Goal: Ask a question: Seek information or help from site administrators or community

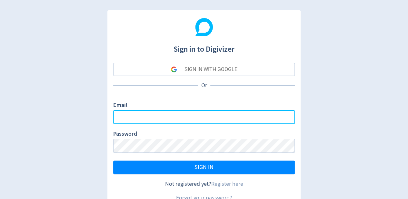
drag, startPoint x: 211, startPoint y: 113, endPoint x: 216, endPoint y: 114, distance: 4.6
click at [211, 113] on input "Email" at bounding box center [204, 117] width 182 height 14
paste input "[EMAIL_ADDRESS][DOMAIN_NAME]"
type input "[EMAIL_ADDRESS][DOMAIN_NAME]"
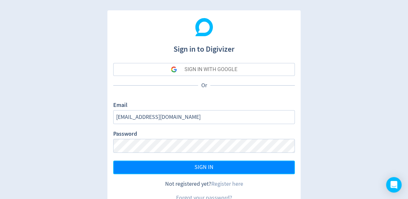
drag, startPoint x: 204, startPoint y: 166, endPoint x: 225, endPoint y: 155, distance: 23.7
click at [204, 165] on span "SIGN IN" at bounding box center [204, 167] width 19 height 6
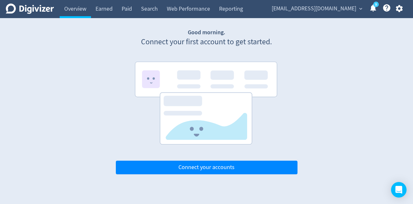
click at [397, 11] on icon "button" at bounding box center [399, 8] width 9 height 9
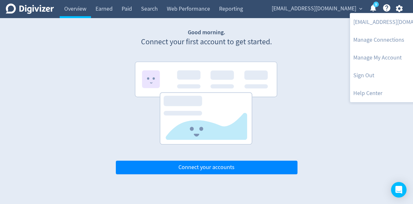
click at [345, 9] on div at bounding box center [206, 102] width 413 height 204
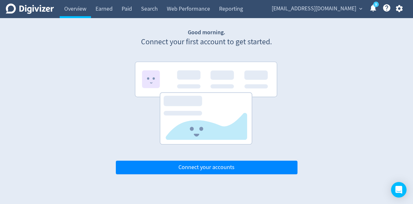
click at [358, 10] on span "expand_more" at bounding box center [361, 9] width 6 height 6
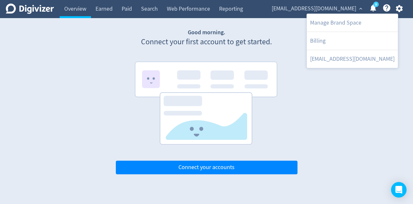
click at [399, 10] on div at bounding box center [206, 102] width 413 height 204
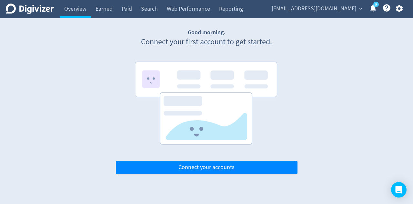
click at [398, 8] on div "Manage Brand Space Billing [EMAIL_ADDRESS][DOMAIN_NAME]" at bounding box center [206, 102] width 413 height 204
click at [398, 9] on icon "button" at bounding box center [399, 8] width 7 height 7
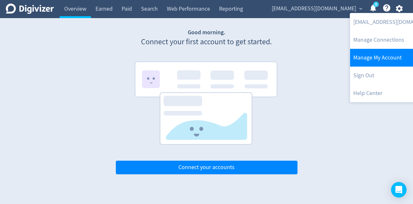
click at [383, 56] on link "Manage My Account" at bounding box center [395, 58] width 91 height 18
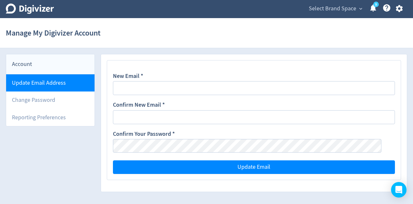
click at [79, 83] on li "Update Email Address" at bounding box center [50, 82] width 88 height 17
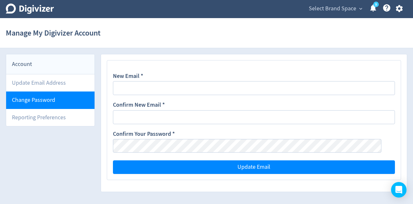
click at [90, 98] on li "Change Password" at bounding box center [50, 99] width 88 height 17
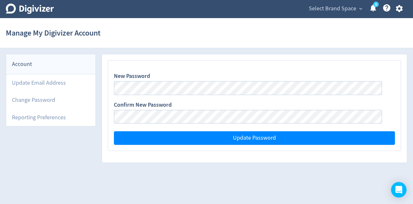
click at [350, 10] on span "Select Brand Space" at bounding box center [332, 9] width 47 height 10
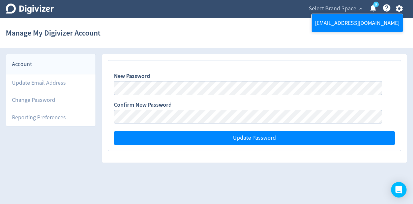
click at [343, 23] on link "[EMAIL_ADDRESS][DOMAIN_NAME]" at bounding box center [357, 23] width 91 height 18
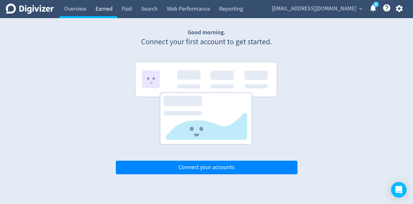
click at [103, 10] on link "Earned" at bounding box center [104, 9] width 26 height 18
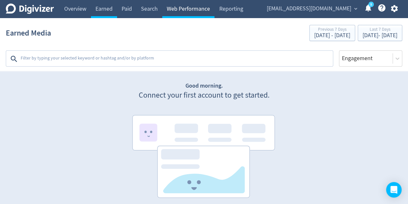
click at [192, 15] on link "Web Performance" at bounding box center [188, 9] width 52 height 18
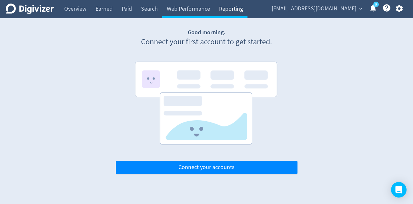
click at [230, 9] on link "Reporting" at bounding box center [231, 9] width 33 height 18
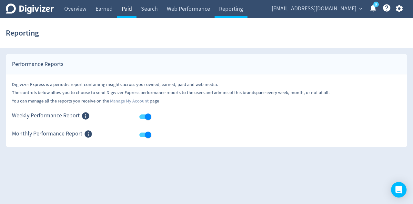
click at [137, 12] on link "Paid" at bounding box center [126, 9] width 19 height 18
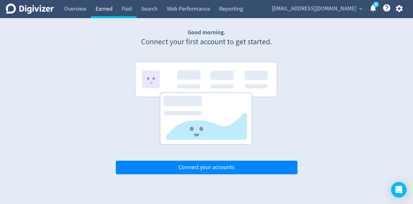
click at [111, 11] on link "Earned" at bounding box center [104, 9] width 26 height 18
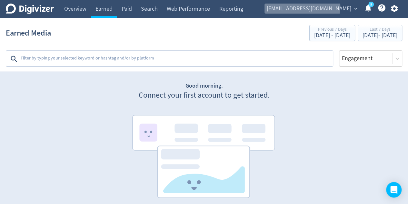
click at [341, 6] on span "[EMAIL_ADDRESS][DOMAIN_NAME]" at bounding box center [309, 9] width 85 height 10
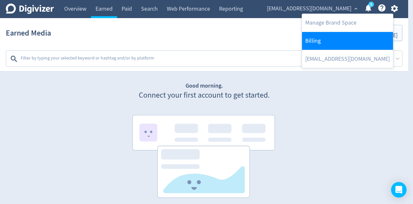
click at [333, 38] on link "Billing" at bounding box center [347, 41] width 91 height 18
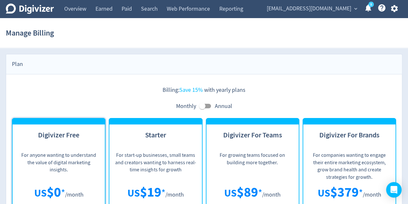
click at [337, 9] on span "[EMAIL_ADDRESS][DOMAIN_NAME]" at bounding box center [309, 9] width 85 height 10
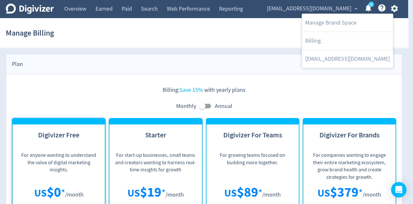
click at [274, 61] on div at bounding box center [206, 102] width 413 height 204
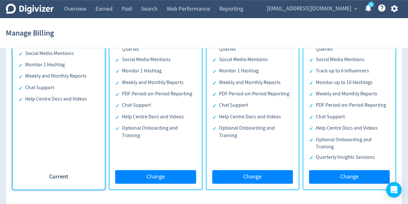
scroll to position [95, 0]
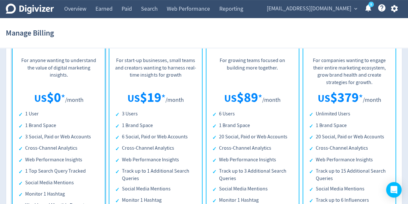
click at [323, 12] on span "[EMAIL_ADDRESS][DOMAIN_NAME]" at bounding box center [309, 9] width 85 height 10
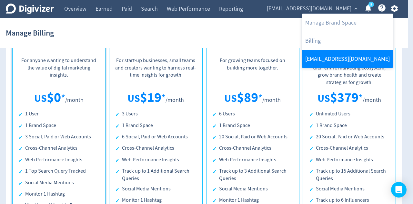
click at [317, 60] on link "[EMAIL_ADDRESS][DOMAIN_NAME]" at bounding box center [347, 59] width 91 height 18
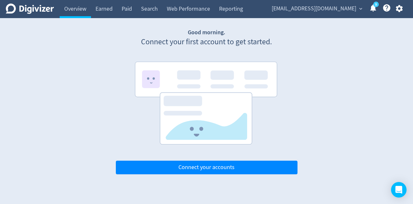
click at [336, 8] on span "[EMAIL_ADDRESS][DOMAIN_NAME]" at bounding box center [314, 9] width 85 height 10
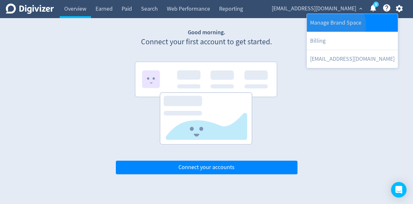
click at [331, 25] on link "Manage Brand Space" at bounding box center [352, 23] width 91 height 18
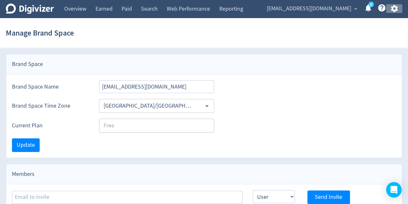
click at [394, 9] on icon "button" at bounding box center [394, 8] width 9 height 9
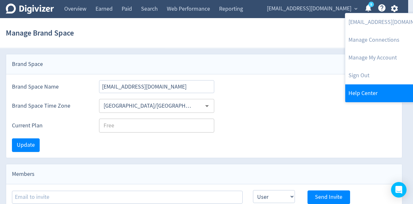
click at [375, 88] on link "Help Center" at bounding box center [390, 93] width 91 height 18
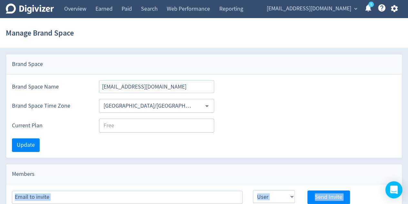
drag, startPoint x: 401, startPoint y: 181, endPoint x: 398, endPoint y: 183, distance: 3.7
click at [400, 182] on body "Digivizer Logo [PERSON_NAME] Logo Overview Earned Paid Search Web Performance R…" at bounding box center [204, 173] width 408 height 347
click at [398, 184] on div "Open Intercom Messenger" at bounding box center [394, 189] width 17 height 17
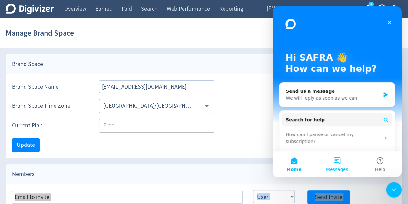
click at [342, 164] on button "Messages" at bounding box center [337, 164] width 43 height 26
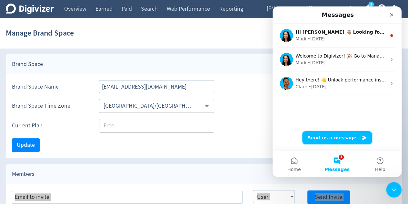
click at [334, 139] on button "Send us a message" at bounding box center [337, 137] width 70 height 13
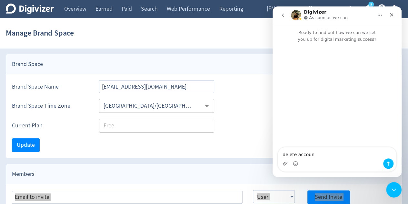
type textarea "delete account"
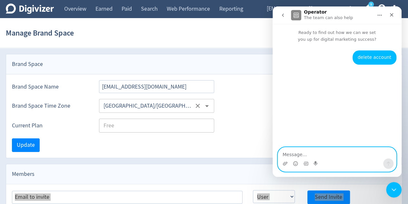
click at [194, 106] on icon "Clear" at bounding box center [197, 105] width 7 height 7
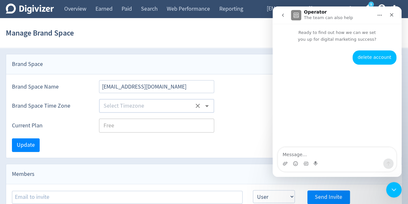
drag, startPoint x: 199, startPoint y: 108, endPoint x: 173, endPoint y: 118, distance: 27.8
click at [198, 108] on icon "Clear" at bounding box center [197, 105] width 7 height 7
type input "[GEOGRAPHIC_DATA]/[GEOGRAPHIC_DATA]"
click at [31, 143] on span "Update" at bounding box center [26, 145] width 18 height 6
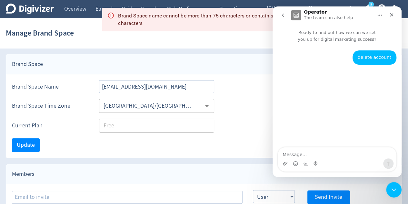
click at [245, 62] on div "Brand Space" at bounding box center [204, 64] width 396 height 20
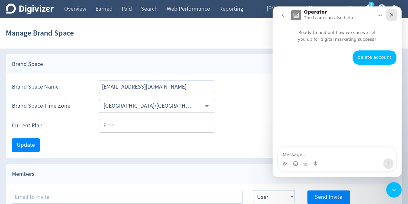
click at [390, 15] on icon "Close" at bounding box center [391, 14] width 5 height 5
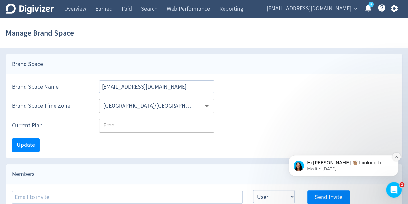
click at [399, 155] on button "Dismiss notification" at bounding box center [397, 156] width 8 height 8
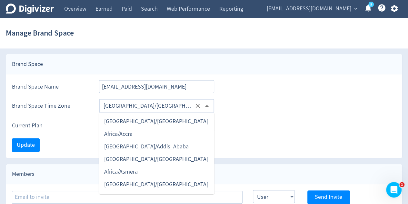
click at [169, 109] on input "[GEOGRAPHIC_DATA]/[GEOGRAPHIC_DATA]" at bounding box center [147, 106] width 92 height 10
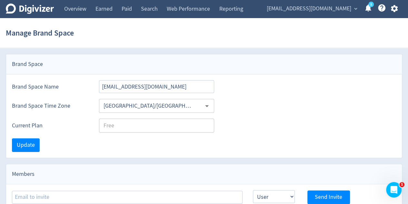
click at [240, 117] on div "Current Plan Free ​" at bounding box center [204, 123] width 396 height 20
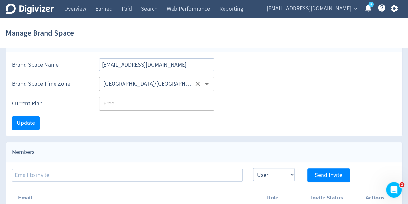
scroll to position [32, 0]
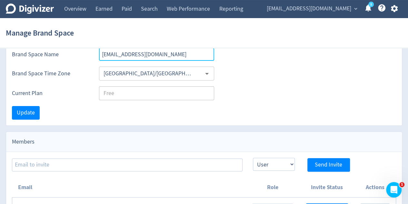
click at [157, 59] on input "[EMAIL_ADDRESS][DOMAIN_NAME]" at bounding box center [156, 54] width 115 height 13
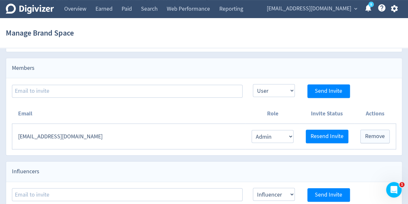
scroll to position [146, 0]
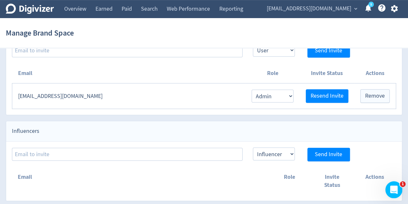
click at [396, 190] on icon "Open Intercom Messenger" at bounding box center [393, 188] width 11 height 11
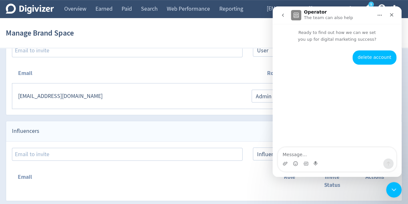
click at [339, 154] on textarea "Message…" at bounding box center [337, 152] width 118 height 11
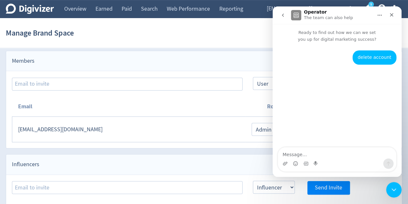
scroll to position [114, 0]
click at [310, 17] on p "The team can also help" at bounding box center [328, 18] width 49 height 6
click at [286, 15] on button "go back" at bounding box center [283, 15] width 12 height 12
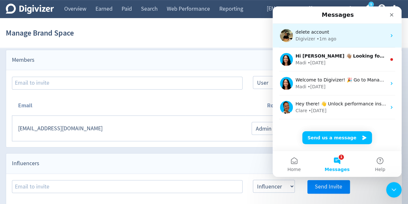
click at [333, 38] on div "Digivizer • 1m ago" at bounding box center [341, 39] width 91 height 7
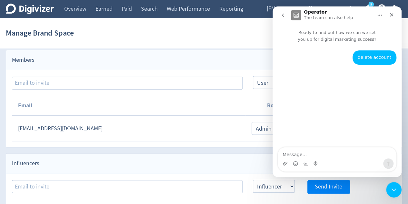
click at [341, 149] on textarea "Message…" at bounding box center [337, 152] width 118 height 11
type textarea "how do i delete account"
